Goal: Use online tool/utility: Utilize a website feature to perform a specific function

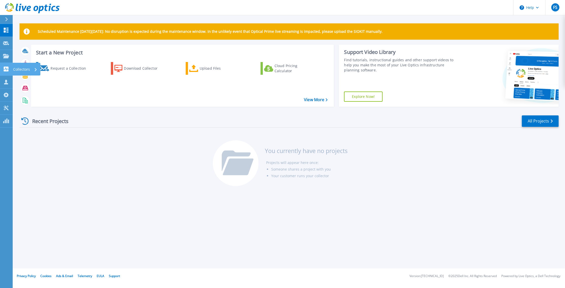
click at [8, 71] on icon at bounding box center [6, 69] width 5 height 5
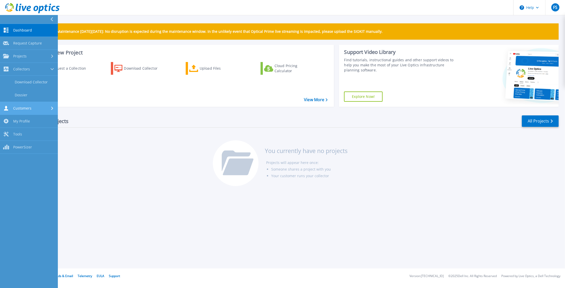
click at [28, 110] on span "Customers" at bounding box center [22, 108] width 18 height 5
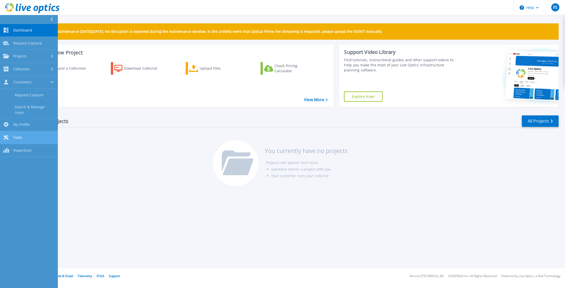
click at [28, 133] on link "Tools Tools" at bounding box center [29, 137] width 58 height 13
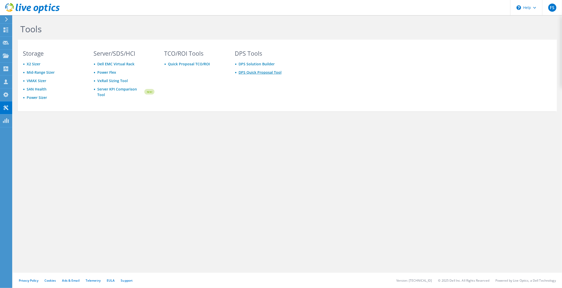
click at [266, 71] on link "DPS Quick Proposal Tool" at bounding box center [259, 72] width 43 height 5
click at [107, 87] on link "Server KPI Comparison Tool" at bounding box center [120, 91] width 46 height 11
click at [5, 31] on use at bounding box center [6, 29] width 5 height 5
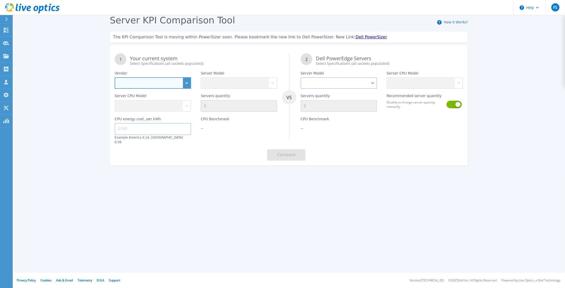
click at [188, 84] on select "Dell HPE Lenovo Supermicro" at bounding box center [153, 82] width 76 height 11
select select "Dell"
click at [115, 77] on select "Dell HPE Lenovo Supermicro" at bounding box center [153, 82] width 76 height 11
click at [243, 79] on select "PowerEdge C6520 PowerEdge C6525 PowerEdge HS5610 PowerEdge HS5620 PowerEdge R24…" at bounding box center [239, 82] width 76 height 11
select select "PowerEdge R740"
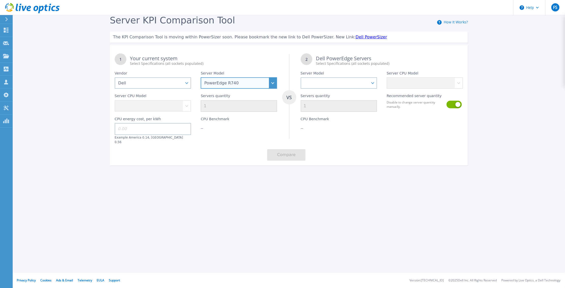
click at [201, 77] on select "PowerEdge C6520 PowerEdge C6525 PowerEdge HS5610 PowerEdge HS5620 PowerEdge R24…" at bounding box center [239, 82] width 76 height 11
click at [177, 109] on select "Intel Xeon Silver 4108 1.8GHz Intel Xeon Silver 4214 2.2GHz Intel Xeon Silver 4…" at bounding box center [153, 105] width 76 height 11
select select "334129"
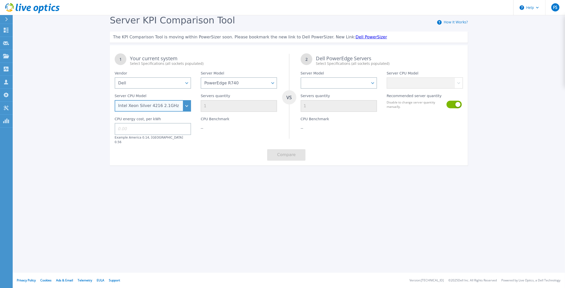
click at [115, 101] on select "Intel Xeon Silver 4108 1.8GHz Intel Xeon Silver 4214 2.2GHz Intel Xeon Silver 4…" at bounding box center [153, 105] width 76 height 11
click at [237, 106] on input "1" at bounding box center [239, 106] width 76 height 12
type input "2"
click at [180, 129] on input at bounding box center [153, 129] width 76 height 12
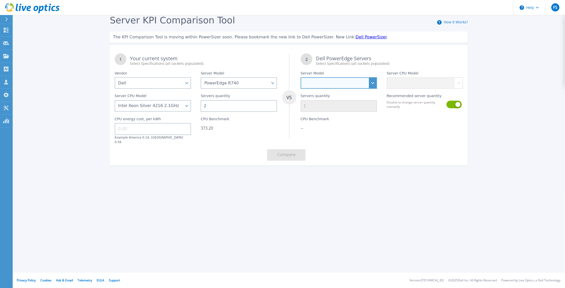
click at [363, 85] on select "PowerEdge C6520 PowerEdge C6525 PowerEdge HS5610 PowerEdge HS5620 PowerEdge R24…" at bounding box center [339, 82] width 76 height 11
click at [432, 138] on div at bounding box center [425, 128] width 86 height 32
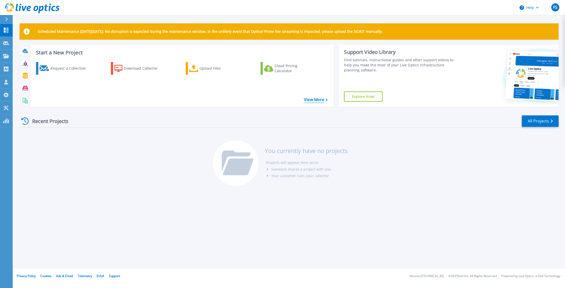
click at [311, 102] on link "View More" at bounding box center [316, 99] width 24 height 5
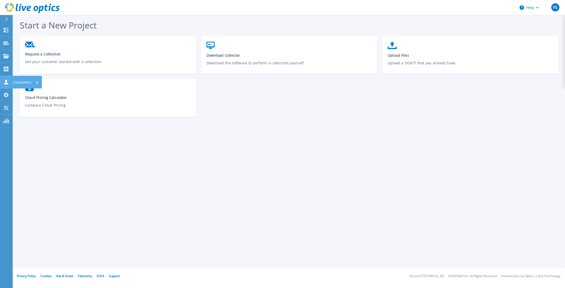
click at [7, 81] on icon at bounding box center [6, 81] width 4 height 5
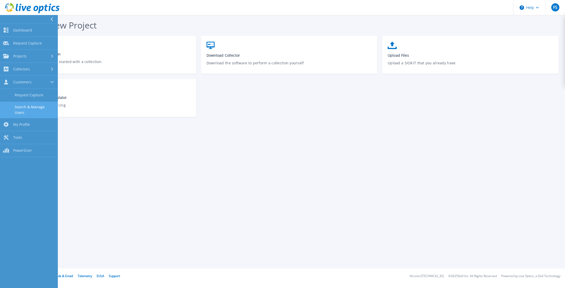
click at [17, 108] on link "Search & Manage Users" at bounding box center [29, 110] width 58 height 16
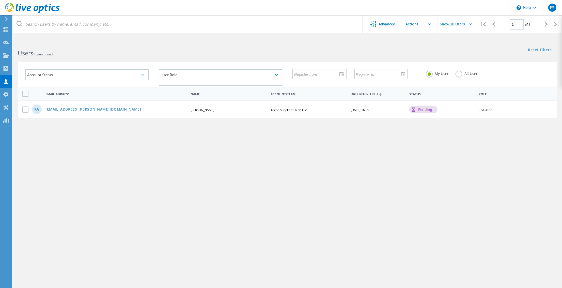
click at [218, 76] on div "User Role" at bounding box center [220, 74] width 123 height 11
